Goal: Task Accomplishment & Management: Manage account settings

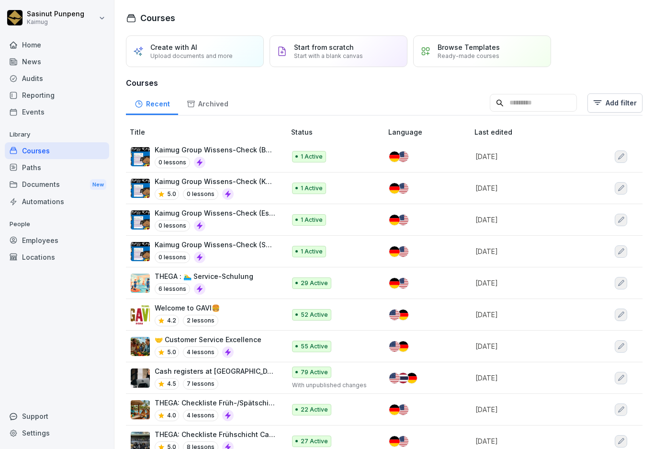
click at [38, 240] on div "Employees" at bounding box center [57, 240] width 104 height 17
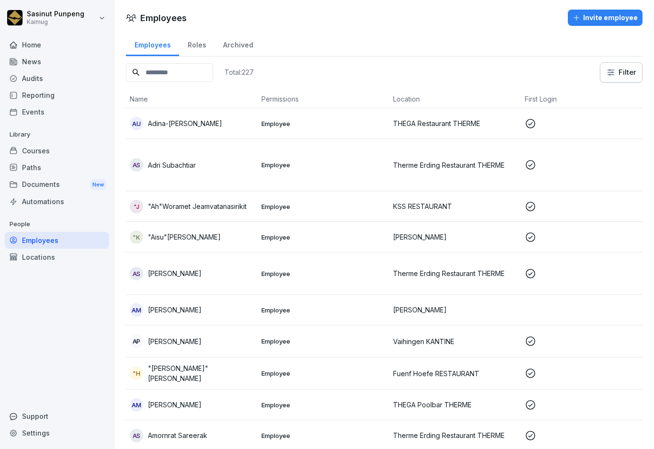
click at [172, 74] on input at bounding box center [169, 72] width 87 height 19
paste input "**********"
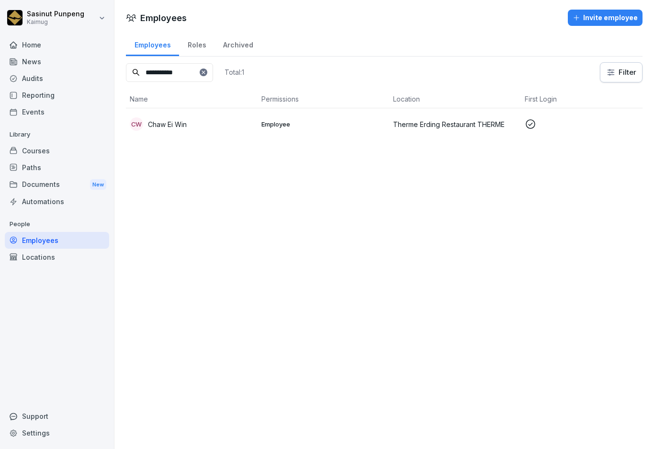
click at [217, 126] on div "CW Chaw Ei Win" at bounding box center [192, 123] width 124 height 13
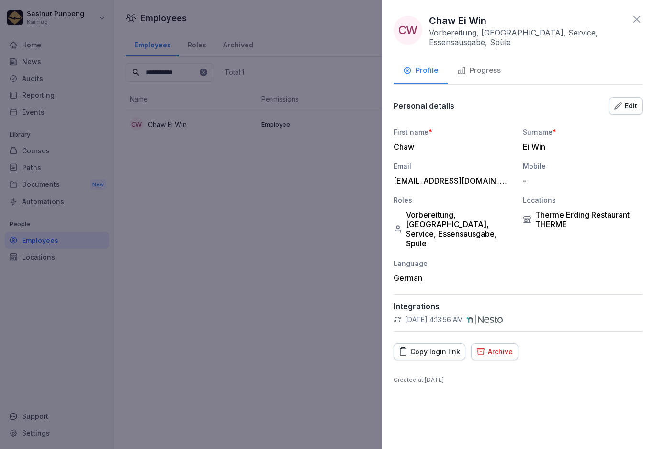
click at [643, 14] on div "CW Chaw Ei Win Vorbereitung, Asia, Service, Essensausgabe, Spüle Profile Progre…" at bounding box center [518, 224] width 272 height 449
click at [638, 23] on icon at bounding box center [636, 18] width 11 height 11
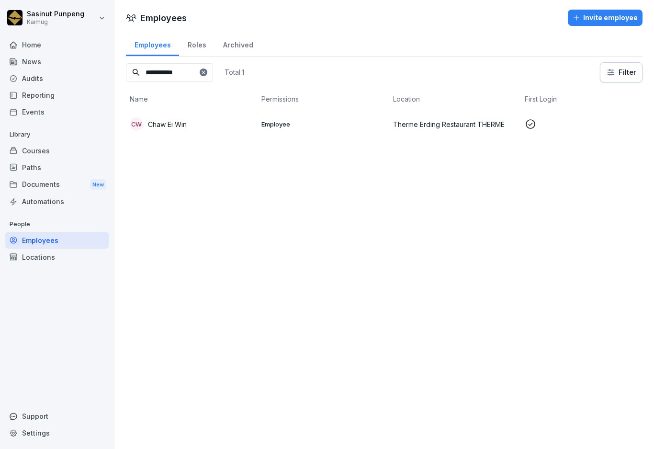
drag, startPoint x: 199, startPoint y: 75, endPoint x: 104, endPoint y: 65, distance: 95.4
click at [104, 65] on div "**********" at bounding box center [327, 224] width 654 height 449
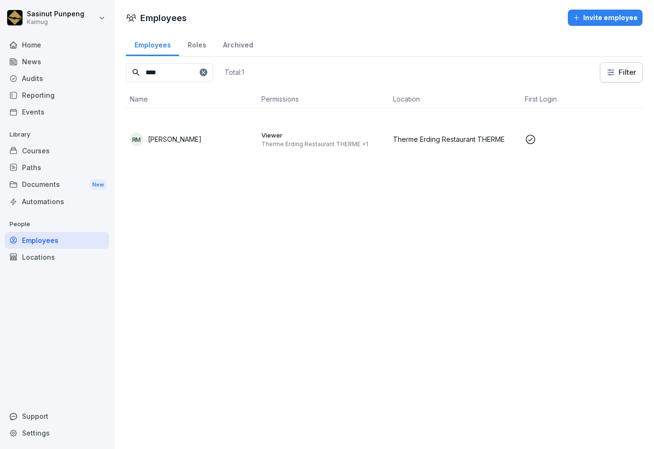
click at [204, 127] on td "RM Ruth Margaretha" at bounding box center [192, 139] width 132 height 62
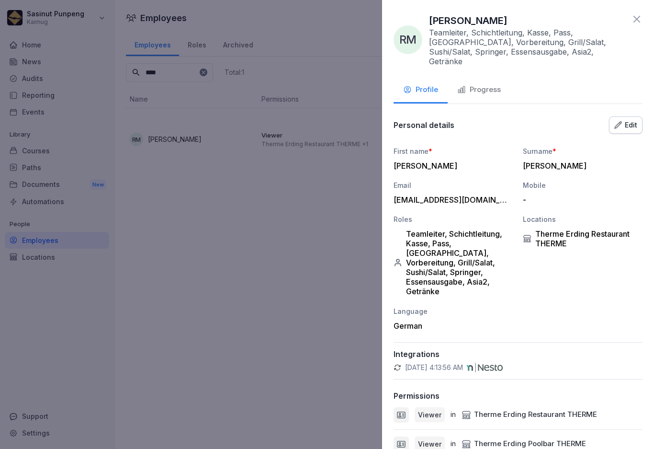
click at [634, 21] on icon at bounding box center [637, 19] width 7 height 7
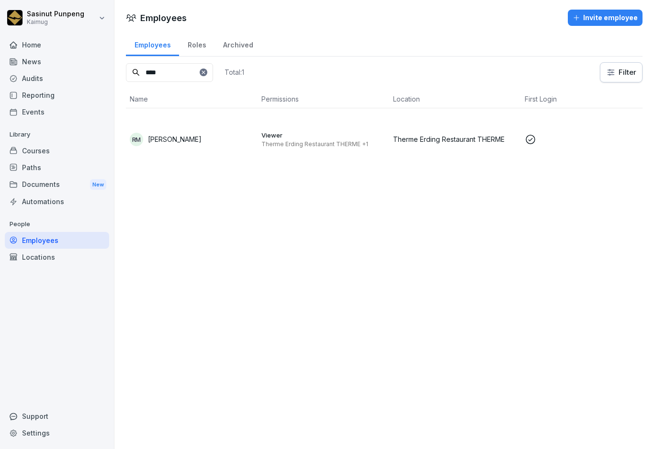
drag, startPoint x: 193, startPoint y: 71, endPoint x: 121, endPoint y: 59, distance: 73.4
click at [121, 59] on div "Employees Roles Archived **** Total: 1 Filter Name Permissions Location First L…" at bounding box center [384, 105] width 540 height 146
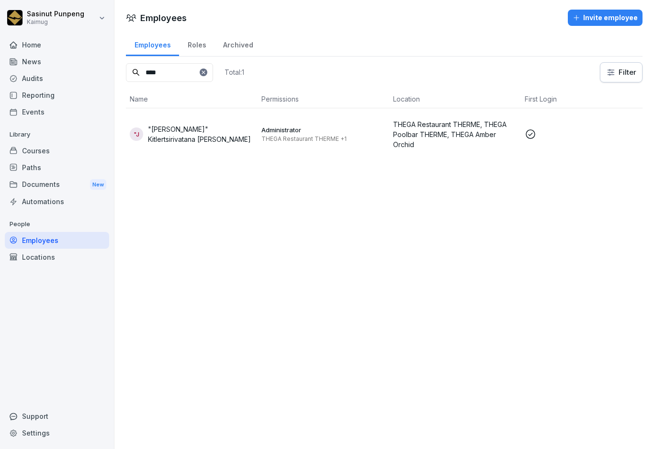
click at [209, 145] on td ""J "Scott" Kitlertsirivatana Jakraphong" at bounding box center [192, 134] width 132 height 52
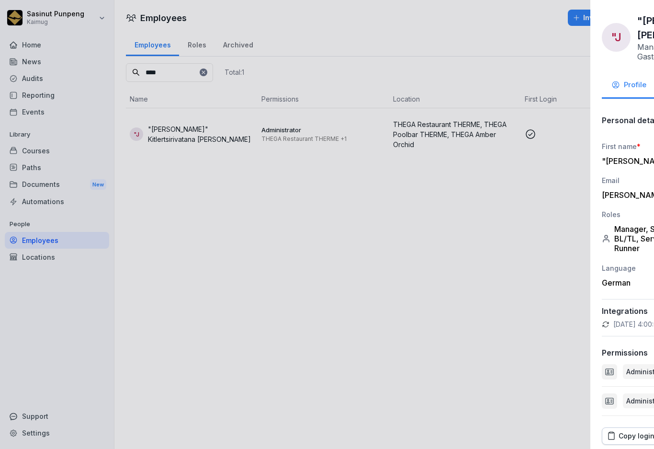
click at [162, 69] on div at bounding box center [327, 224] width 654 height 449
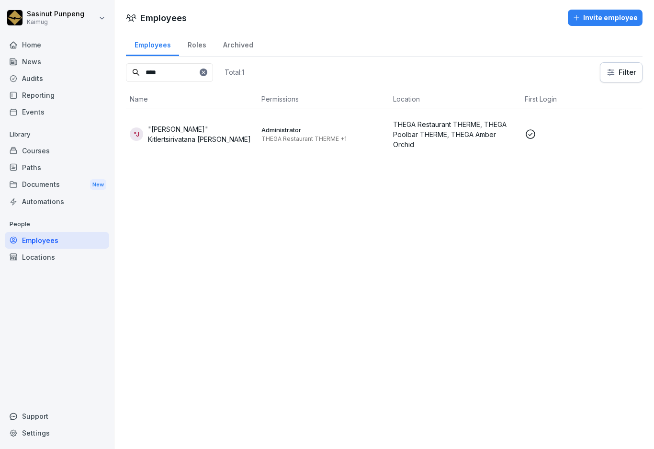
drag, startPoint x: 166, startPoint y: 71, endPoint x: 128, endPoint y: 64, distance: 38.1
click at [128, 64] on input "****" at bounding box center [169, 72] width 87 height 19
paste input "*******"
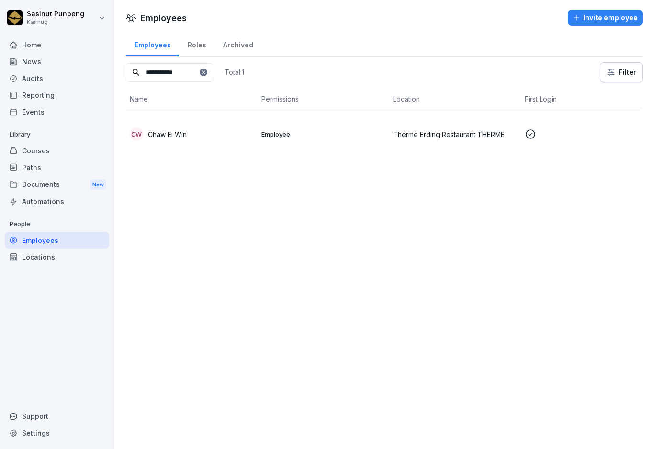
click at [269, 142] on td "Employee" at bounding box center [324, 134] width 132 height 52
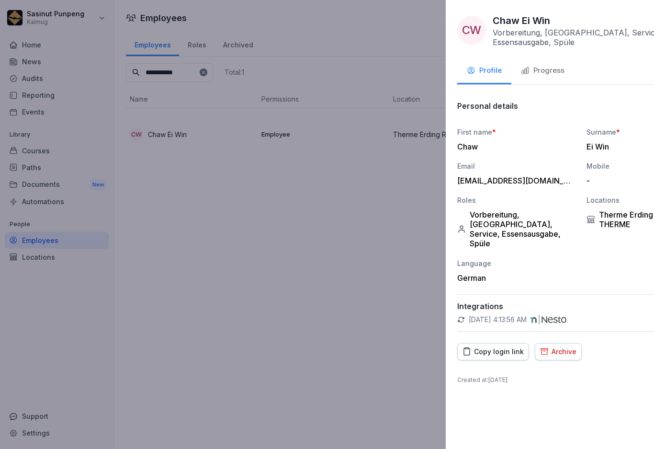
click at [193, 69] on div at bounding box center [327, 224] width 654 height 449
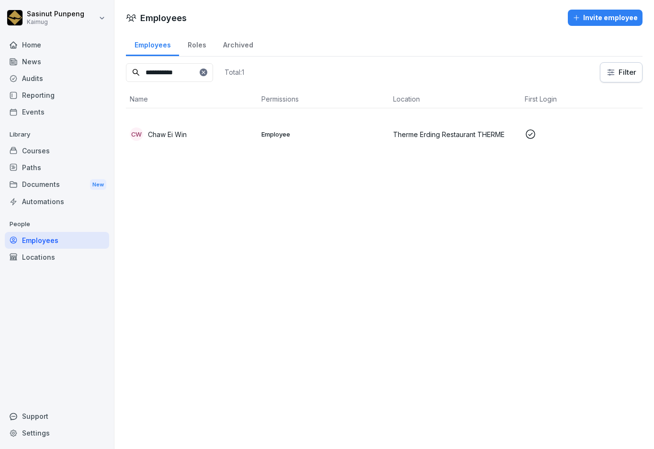
drag, startPoint x: 200, startPoint y: 71, endPoint x: 131, endPoint y: 63, distance: 69.5
click at [131, 63] on input "**********" at bounding box center [169, 72] width 87 height 19
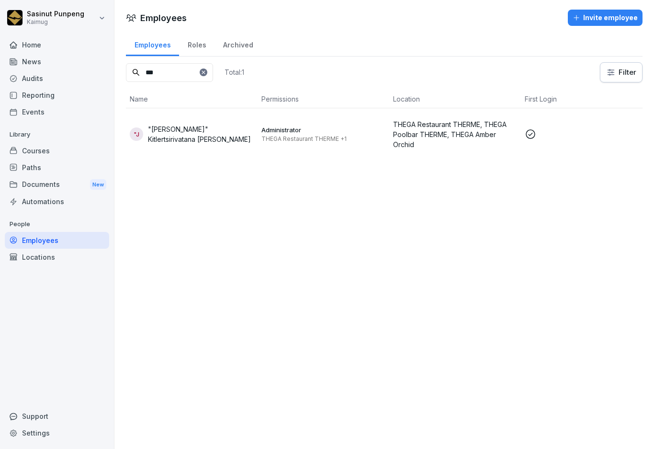
type input "***"
click at [156, 137] on p ""[PERSON_NAME]" Kitlertsirivatana [PERSON_NAME]" at bounding box center [201, 134] width 106 height 20
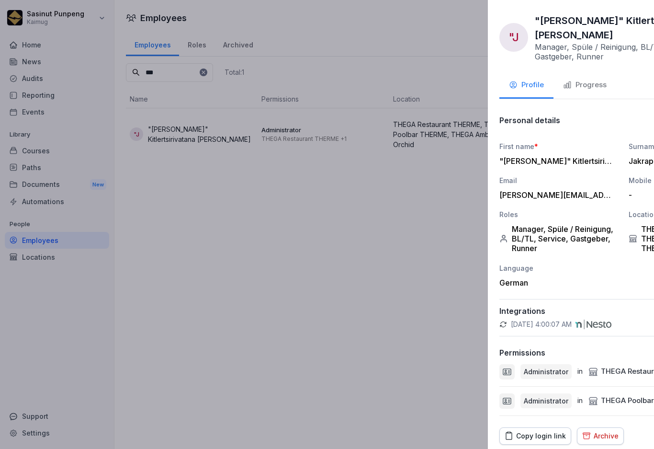
drag, startPoint x: 192, startPoint y: 77, endPoint x: 162, endPoint y: 75, distance: 29.8
click at [191, 76] on div at bounding box center [327, 224] width 654 height 449
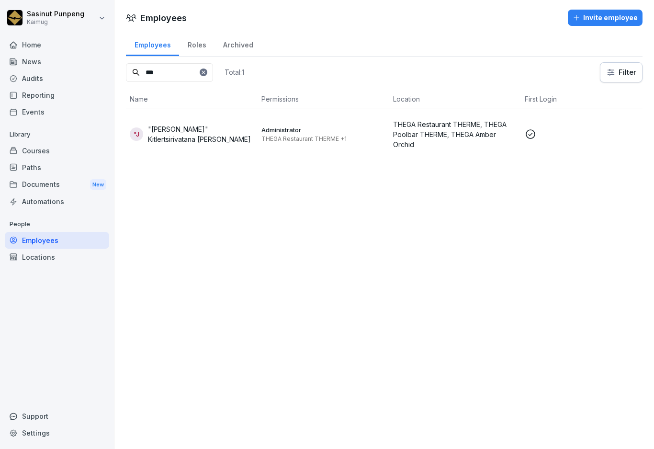
drag, startPoint x: 162, startPoint y: 75, endPoint x: 145, endPoint y: 70, distance: 17.8
click at [145, 70] on input "***" at bounding box center [169, 72] width 87 height 19
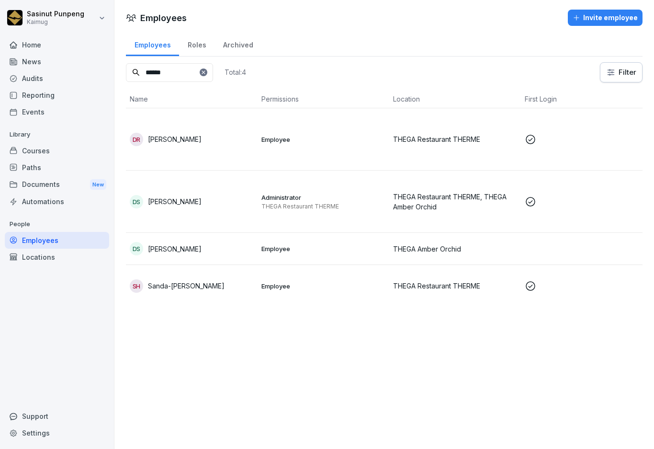
click at [229, 203] on div "DS Daniel Schmidt" at bounding box center [192, 201] width 124 height 13
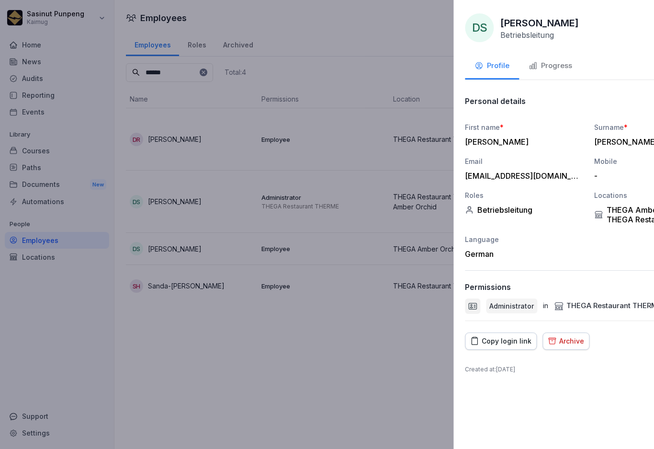
click at [287, 366] on div at bounding box center [327, 224] width 654 height 449
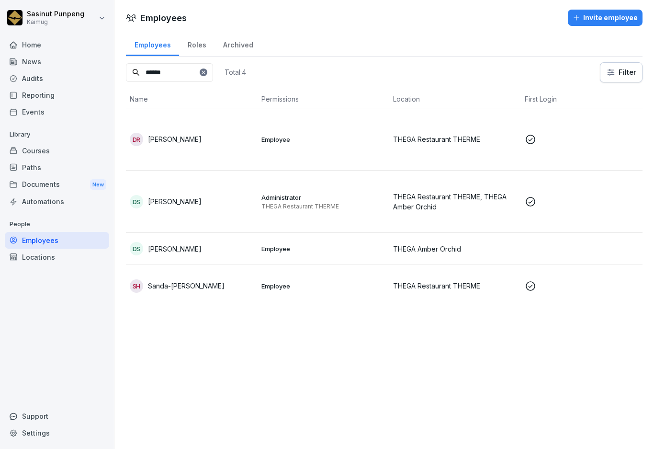
click at [220, 253] on div "DS Daniel Schmidt" at bounding box center [192, 248] width 124 height 13
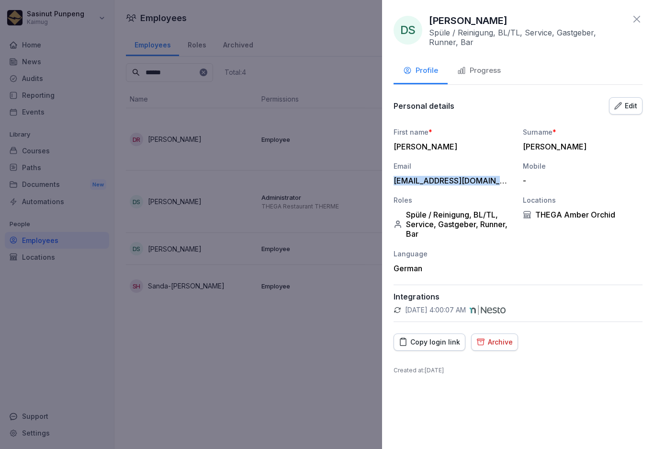
drag, startPoint x: 391, startPoint y: 179, endPoint x: 478, endPoint y: 184, distance: 87.3
click at [489, 182] on div "DS Daniel Schmidt Spüle / Reinigung, BL/TL, Service, Gastgeber, Runner, Bar Pro…" at bounding box center [518, 224] width 272 height 449
drag, startPoint x: 468, startPoint y: 186, endPoint x: 488, endPoint y: 180, distance: 21.5
click at [486, 180] on div "daniel-schmidt15@gmx.de" at bounding box center [451, 181] width 115 height 10
drag, startPoint x: 492, startPoint y: 182, endPoint x: 395, endPoint y: 183, distance: 97.3
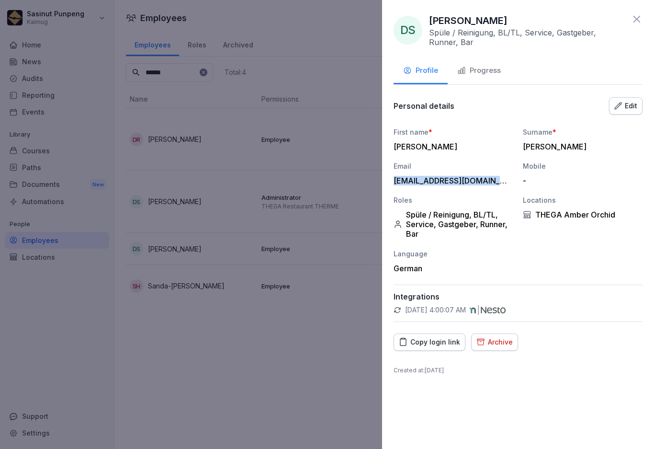
click at [395, 183] on div "daniel-schmidt15@gmx.de" at bounding box center [451, 181] width 115 height 10
copy div "daniel-schmidt15@gmx.de"
click at [314, 376] on div at bounding box center [327, 224] width 654 height 449
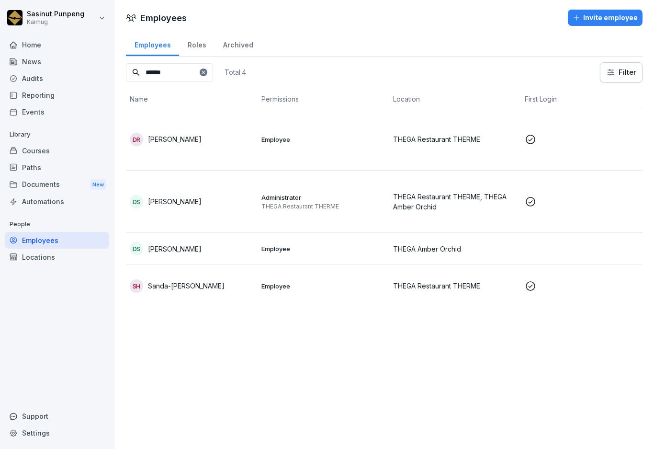
click at [194, 71] on input "******" at bounding box center [169, 72] width 87 height 19
type input "******"
click at [197, 201] on div "DS Daniel Schmidt" at bounding box center [192, 201] width 124 height 13
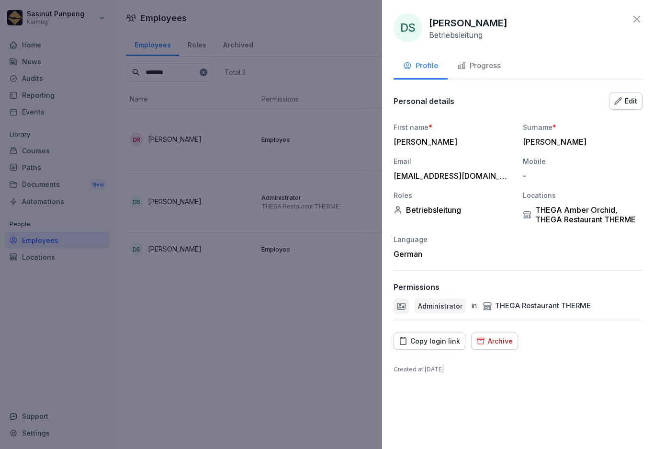
click at [219, 249] on div at bounding box center [327, 224] width 654 height 449
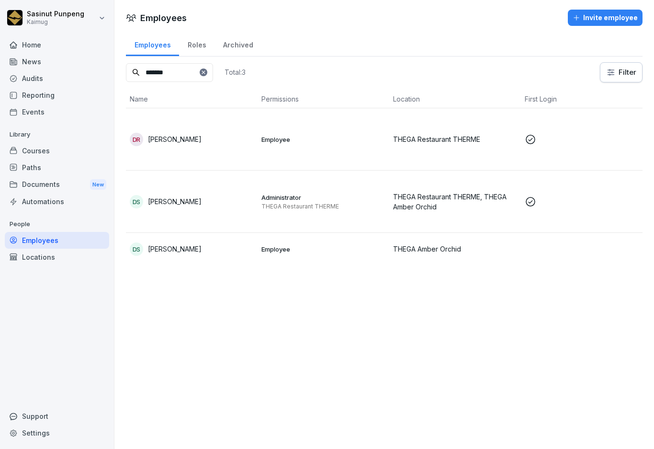
click at [221, 240] on td "DS Daniel Schmidt" at bounding box center [192, 249] width 132 height 32
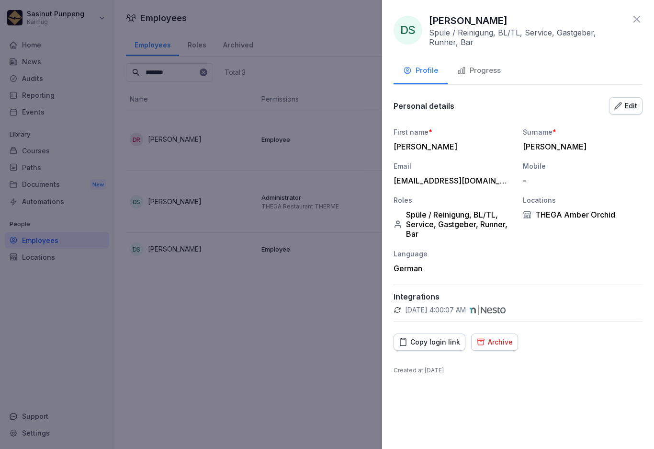
drag, startPoint x: 225, startPoint y: 362, endPoint x: 194, endPoint y: 14, distance: 349.2
click at [225, 361] on div at bounding box center [327, 224] width 654 height 449
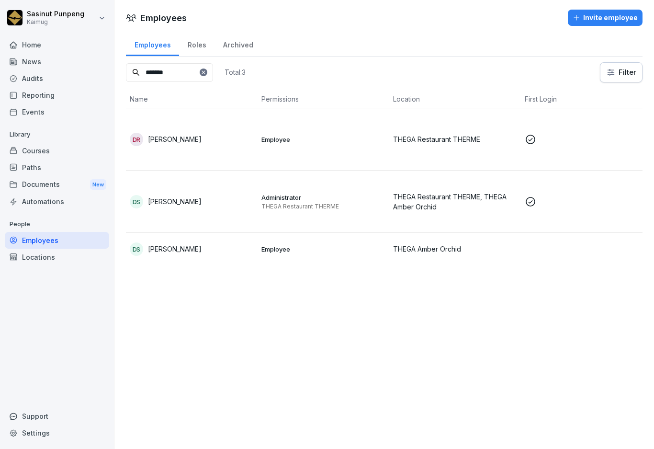
drag, startPoint x: 245, startPoint y: 338, endPoint x: 301, endPoint y: 78, distance: 265.7
click at [245, 338] on div "Employees Invite employee Employees Roles Archived ****** Total: 3 Filter Name …" at bounding box center [384, 224] width 540 height 449
click at [191, 191] on td "DS Daniel Schmidt" at bounding box center [192, 202] width 132 height 62
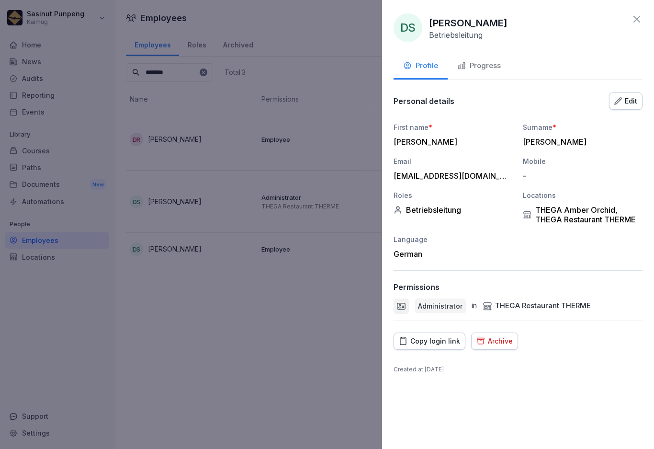
click at [643, 20] on div "DS Daniel Schmidt Betriebsleitung Profile Progress Personal details Edit First …" at bounding box center [518, 224] width 272 height 449
click at [345, 267] on div at bounding box center [327, 224] width 654 height 449
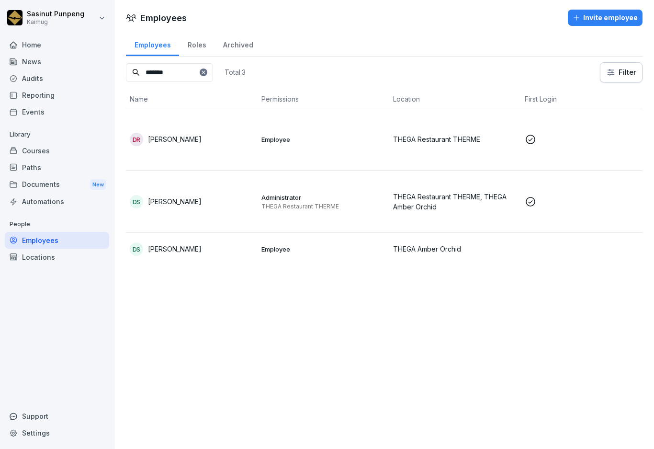
click at [326, 252] on p "Employee" at bounding box center [324, 249] width 124 height 9
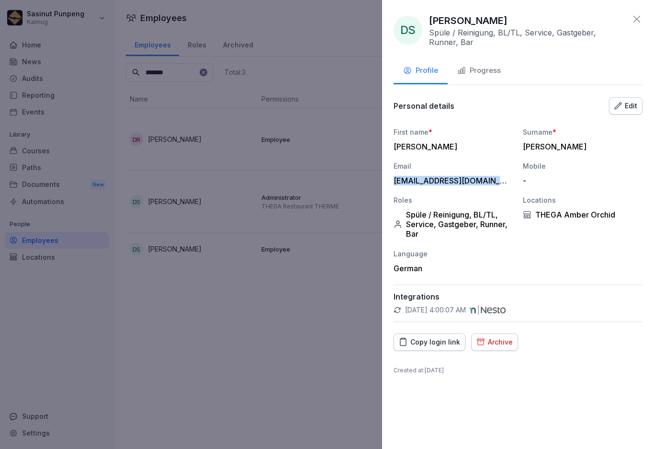
drag, startPoint x: 490, startPoint y: 182, endPoint x: 389, endPoint y: 179, distance: 100.2
click at [389, 179] on div "DS Daniel Schmidt Spüle / Reinigung, BL/TL, Service, Gastgeber, Runner, Bar Pro…" at bounding box center [518, 224] width 272 height 449
copy div "daniel-schmidt15@gmx.de"
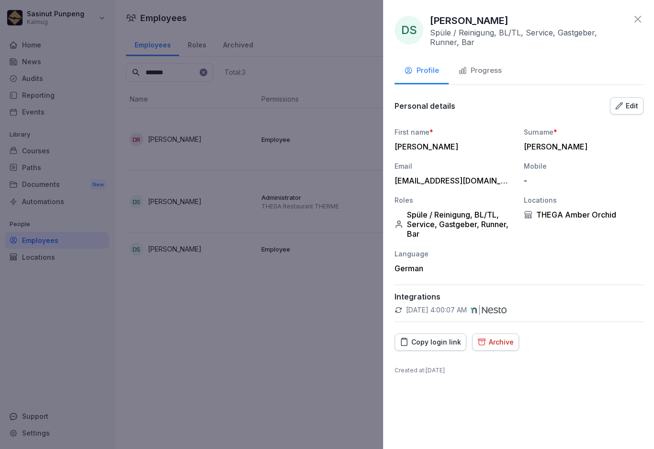
click at [333, 345] on div at bounding box center [327, 224] width 654 height 449
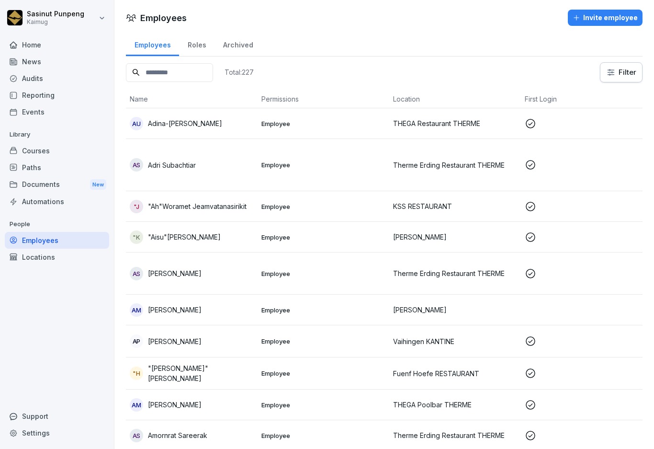
click at [184, 72] on input at bounding box center [169, 72] width 87 height 19
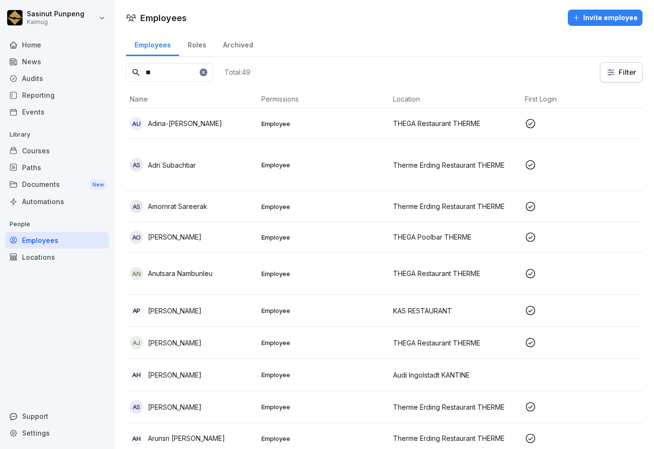
type input "*"
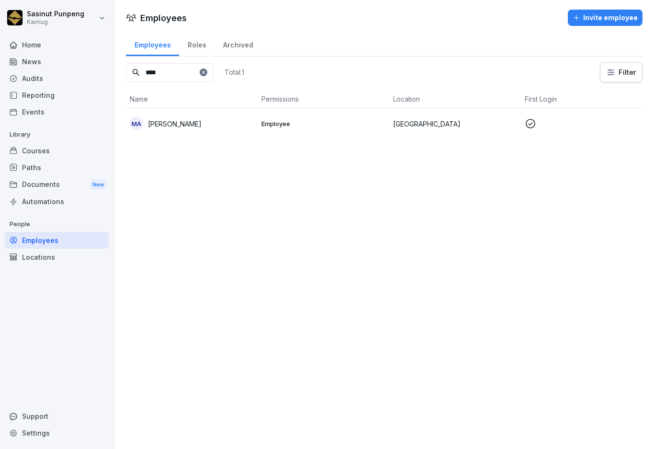
type input "****"
click at [224, 122] on div "MA [PERSON_NAME]" at bounding box center [192, 123] width 124 height 13
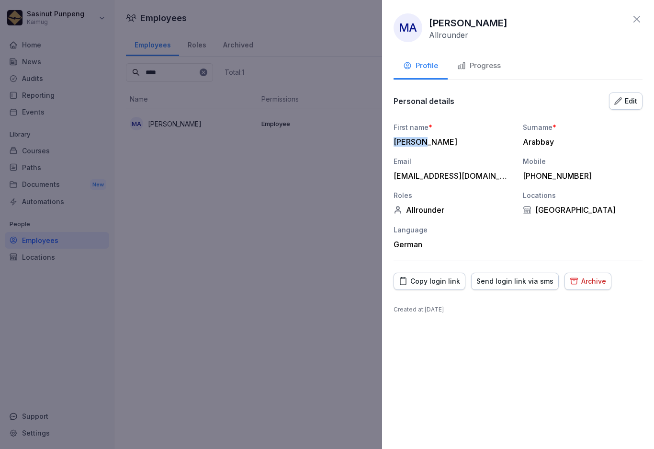
drag, startPoint x: 444, startPoint y: 141, endPoint x: 389, endPoint y: 147, distance: 55.3
click at [389, 147] on div "MA [PERSON_NAME] Allrounder Profile Progress Personal details Edit First name *…" at bounding box center [518, 224] width 272 height 449
copy div "[PERSON_NAME]"
